Goal: Task Accomplishment & Management: Manage account settings

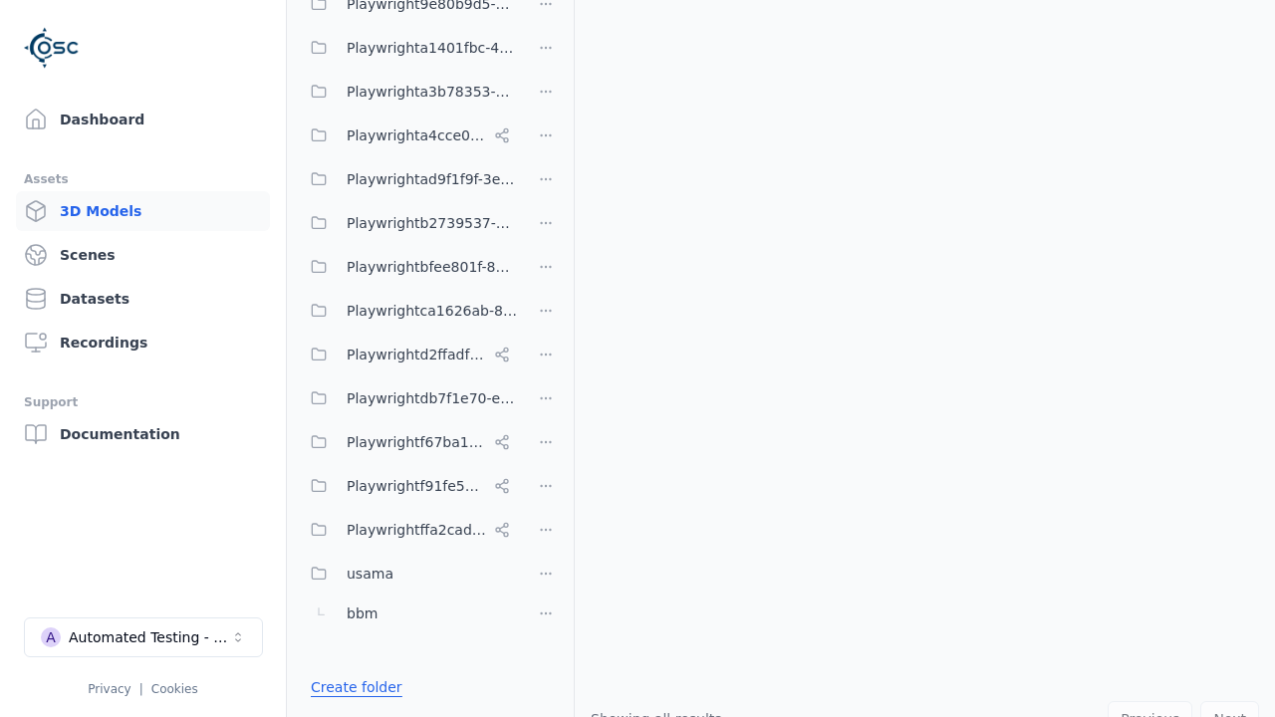
click at [350, 687] on link "Create folder" at bounding box center [357, 687] width 92 height 20
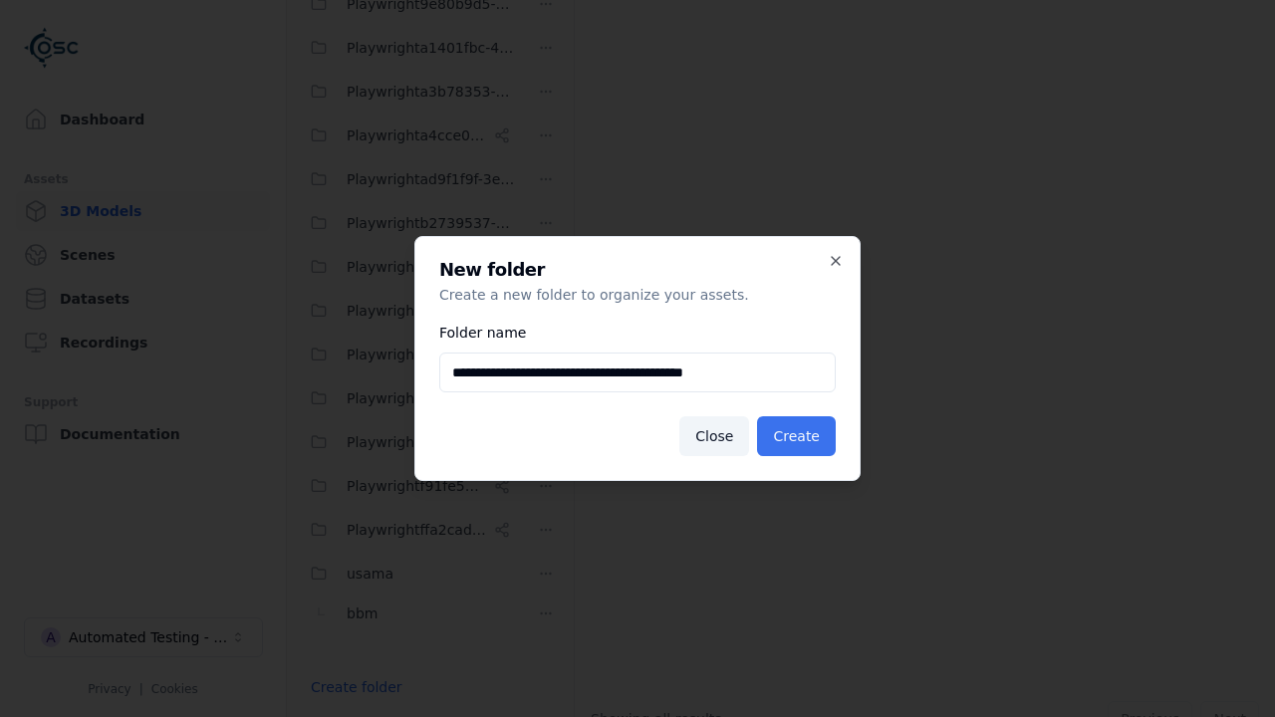
type input "**********"
click at [800, 436] on button "Create" at bounding box center [796, 436] width 79 height 40
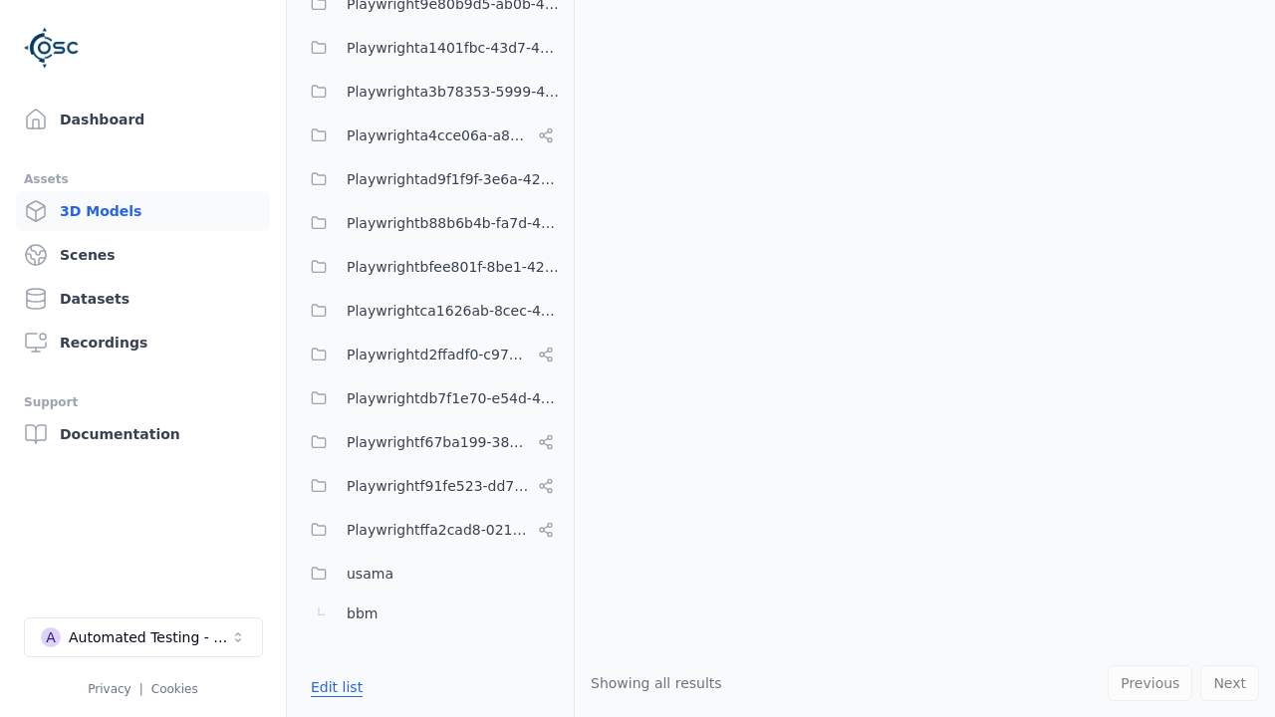
click at [333, 687] on button "Edit list" at bounding box center [337, 687] width 76 height 36
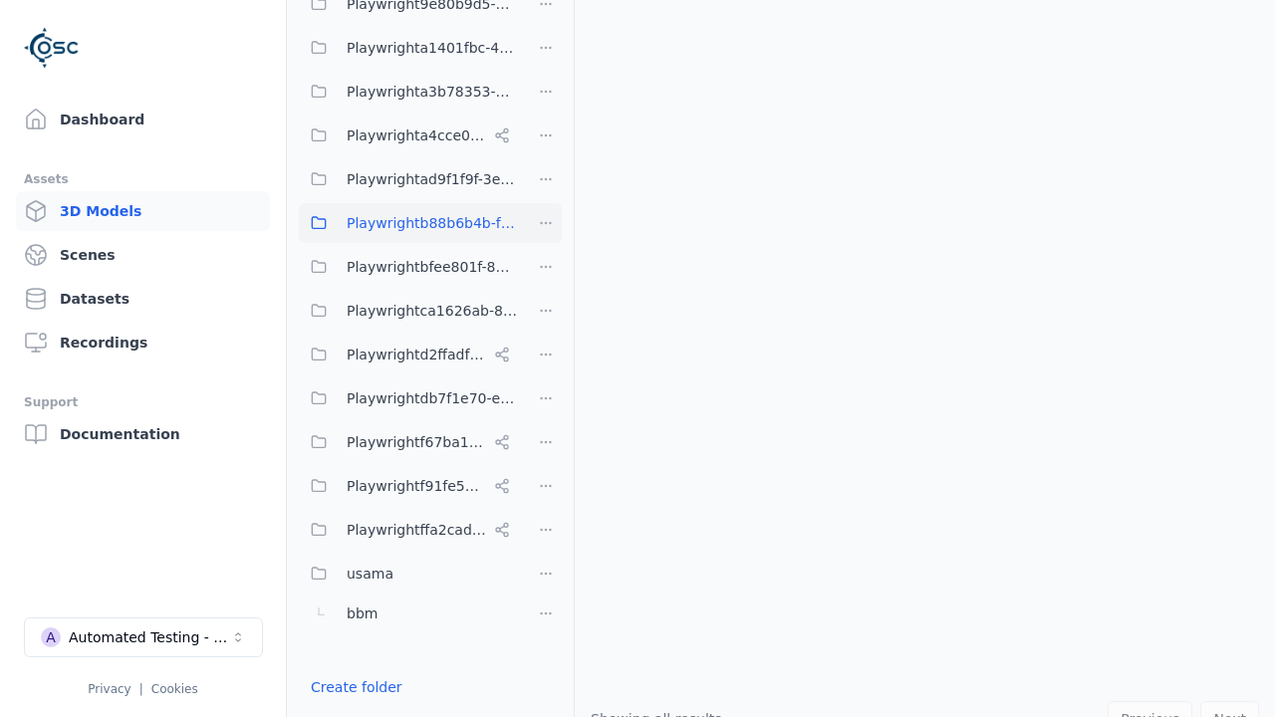
click at [546, 223] on html "Support Dashboard Assets 3D Models Scenes Datasets Recordings Support Documenta…" at bounding box center [637, 358] width 1275 height 717
click at [546, 296] on div "Rename" at bounding box center [553, 296] width 133 height 32
